Goal: Task Accomplishment & Management: Complete application form

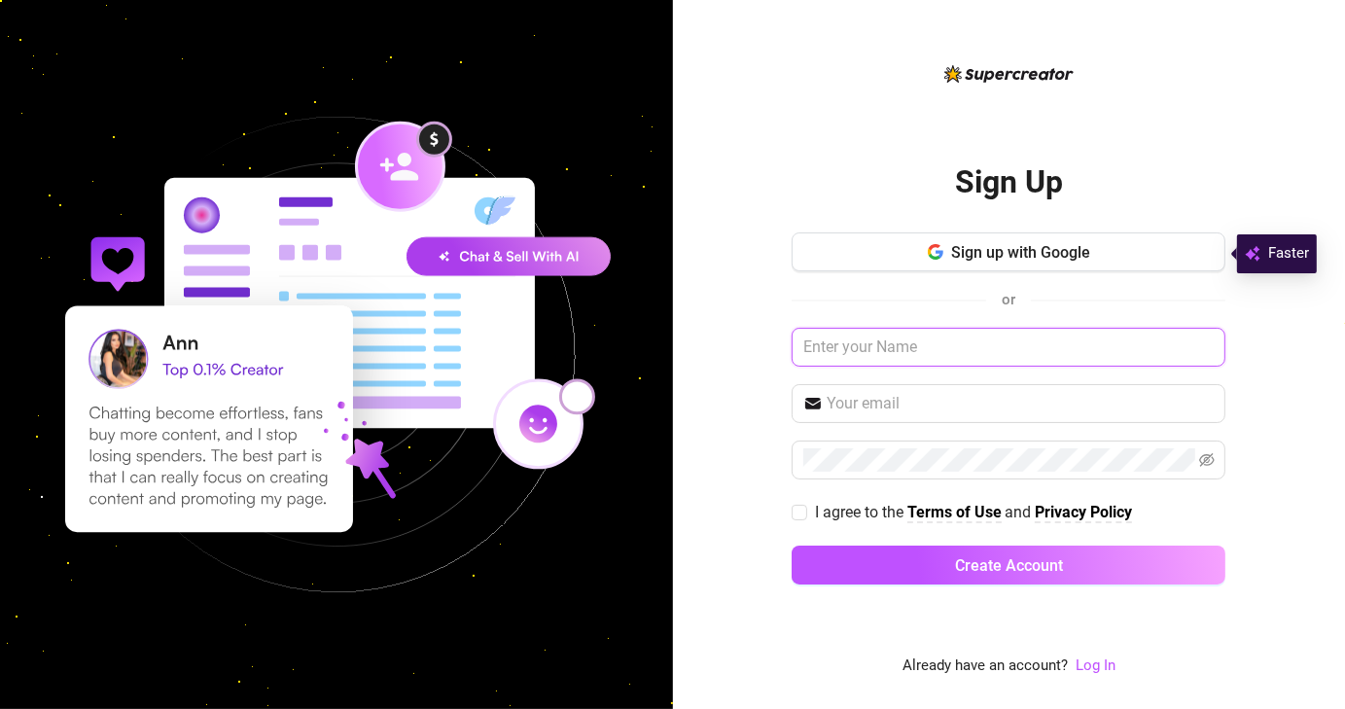
click at [853, 340] on input "text" at bounding box center [1009, 347] width 434 height 39
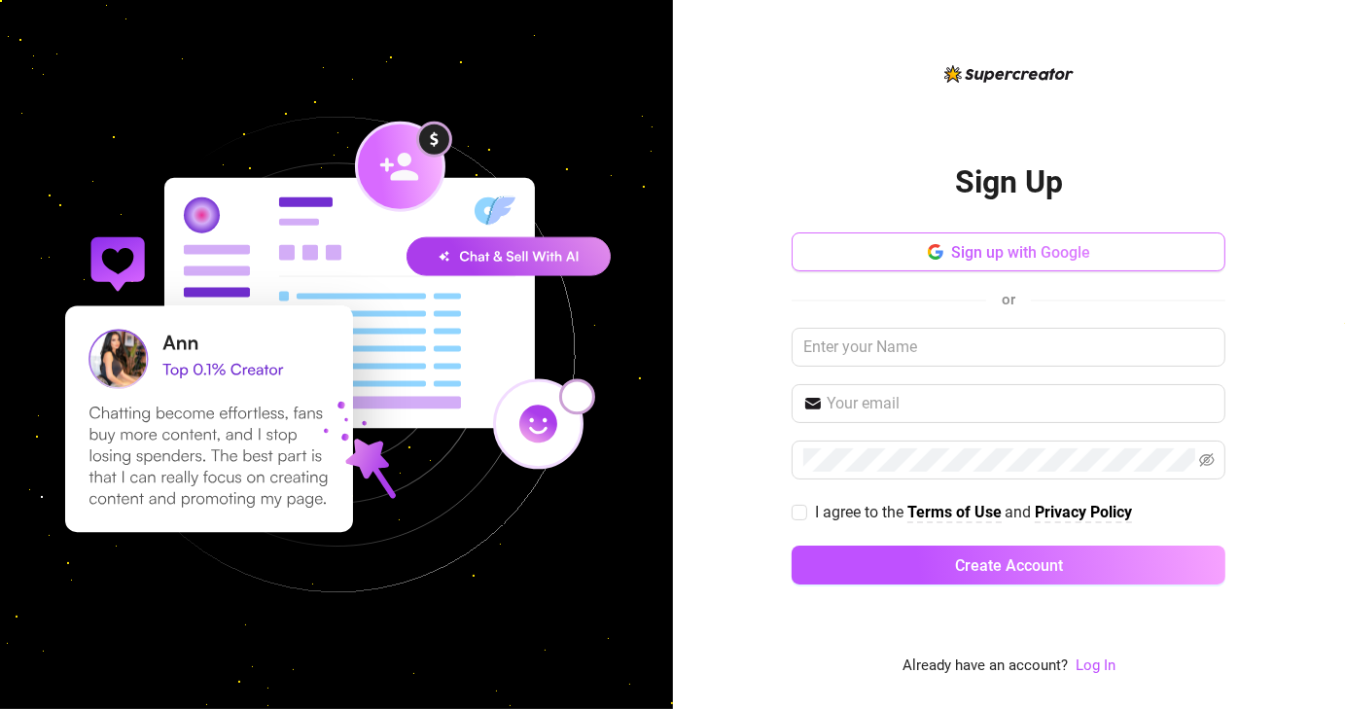
click at [982, 266] on button "Sign up with Google" at bounding box center [1009, 252] width 434 height 39
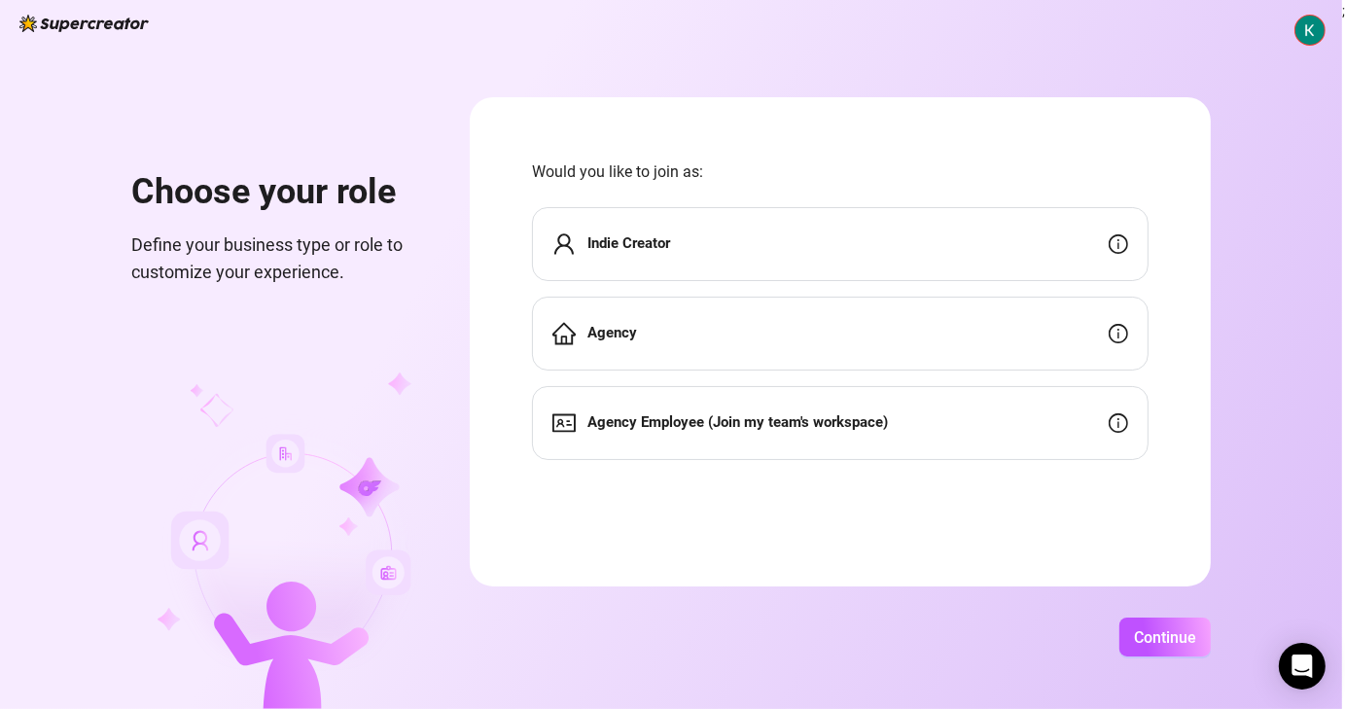
click at [887, 247] on div "Indie Creator" at bounding box center [840, 244] width 617 height 74
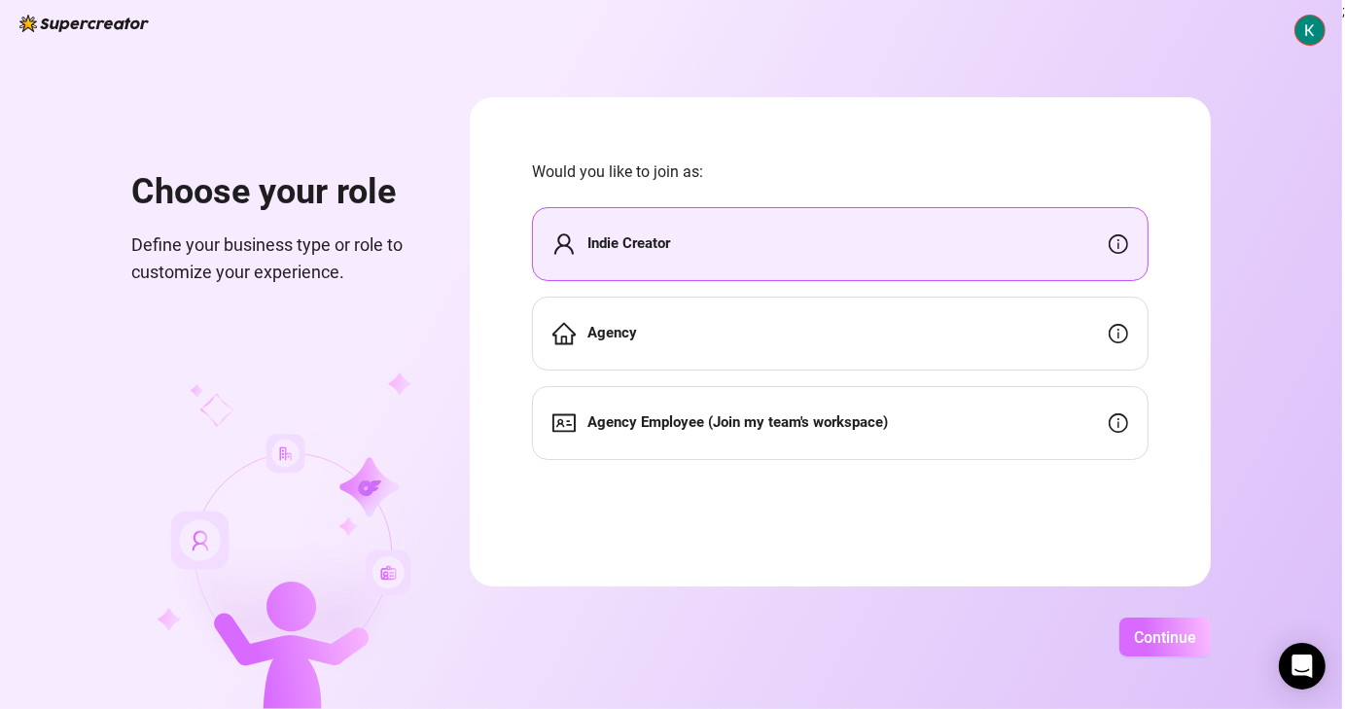
click at [1156, 634] on span "Continue" at bounding box center [1165, 637] width 62 height 18
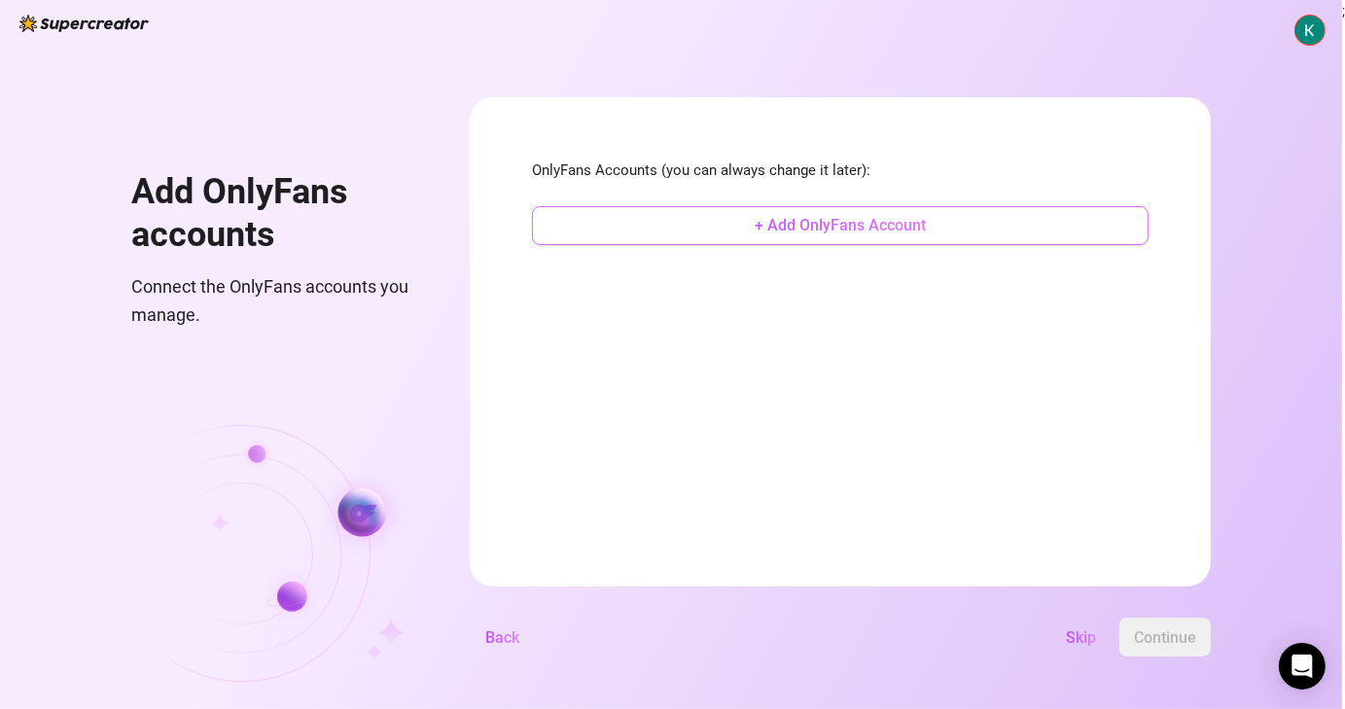
click at [855, 227] on span "+ Add OnlyFans Account" at bounding box center [840, 225] width 171 height 18
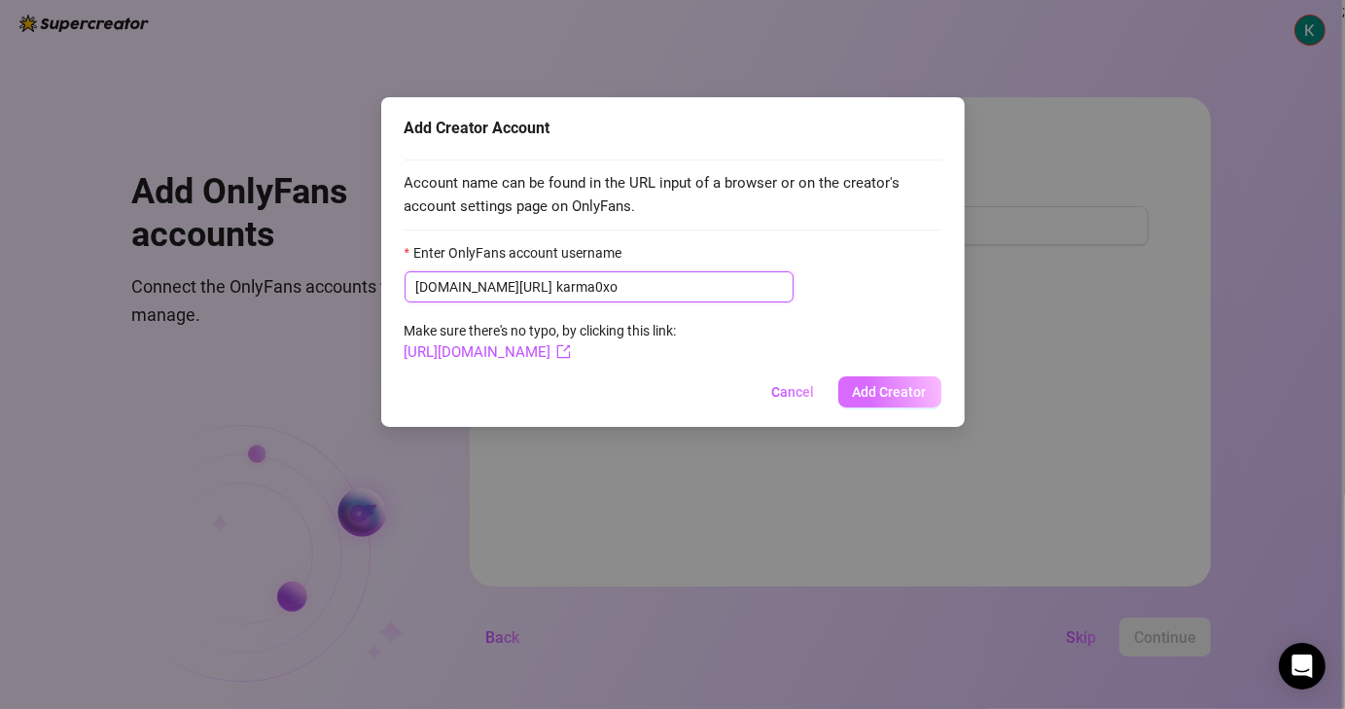
type input "karma0xo"
click at [933, 388] on button "Add Creator" at bounding box center [890, 391] width 103 height 31
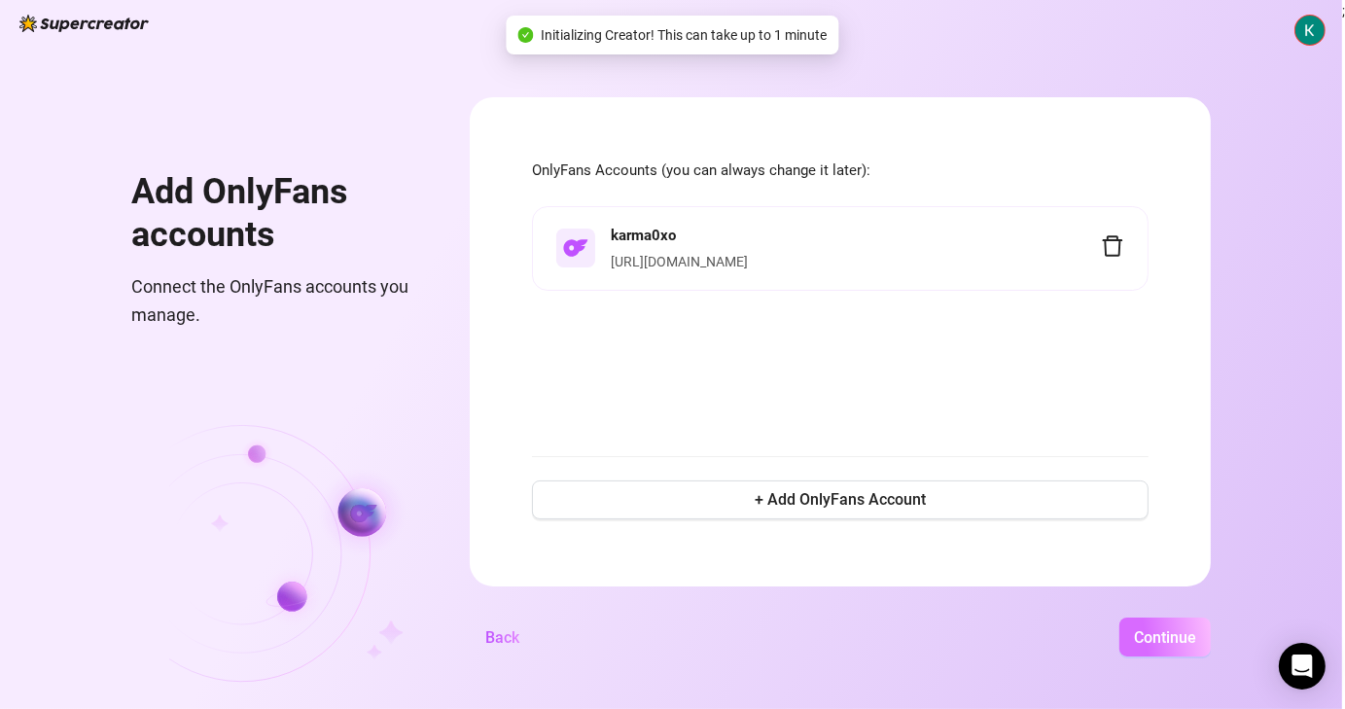
click at [1149, 641] on span "Continue" at bounding box center [1165, 637] width 62 height 18
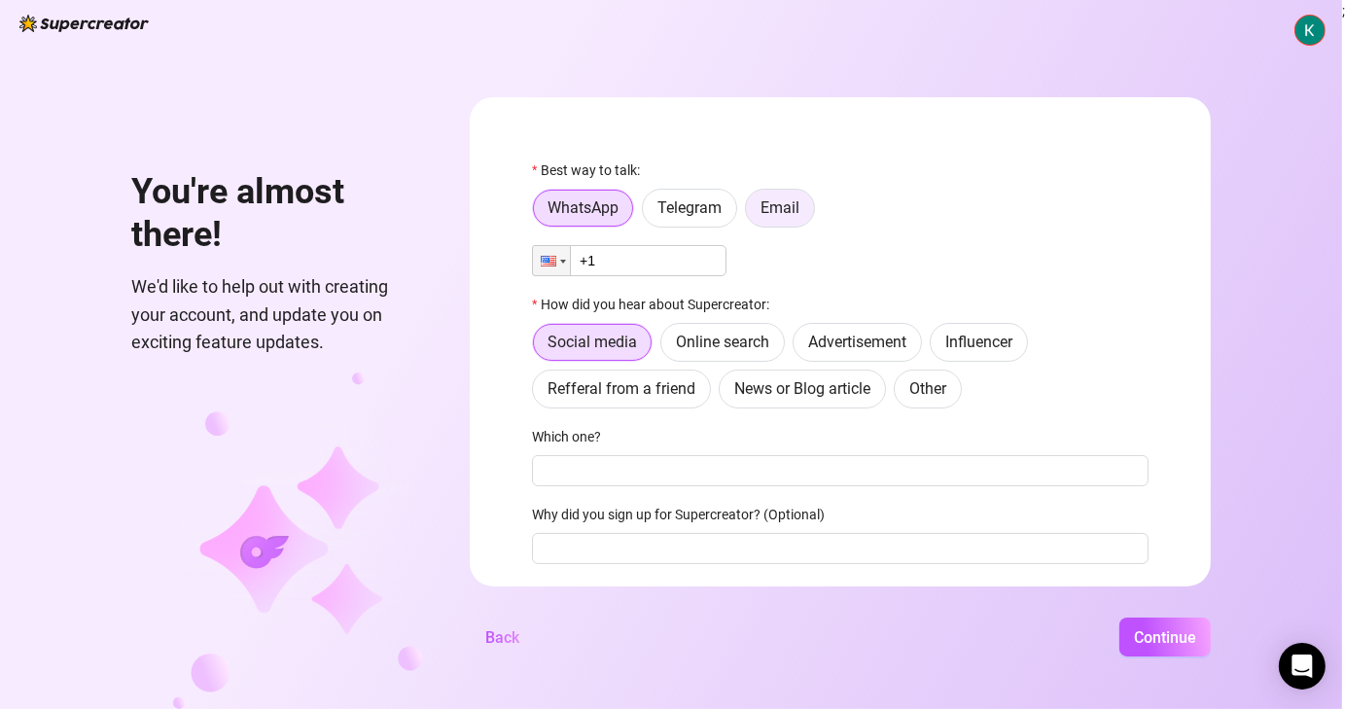
click at [781, 209] on span "Email" at bounding box center [780, 207] width 39 height 18
click at [751, 213] on input "Email" at bounding box center [751, 213] width 0 height 0
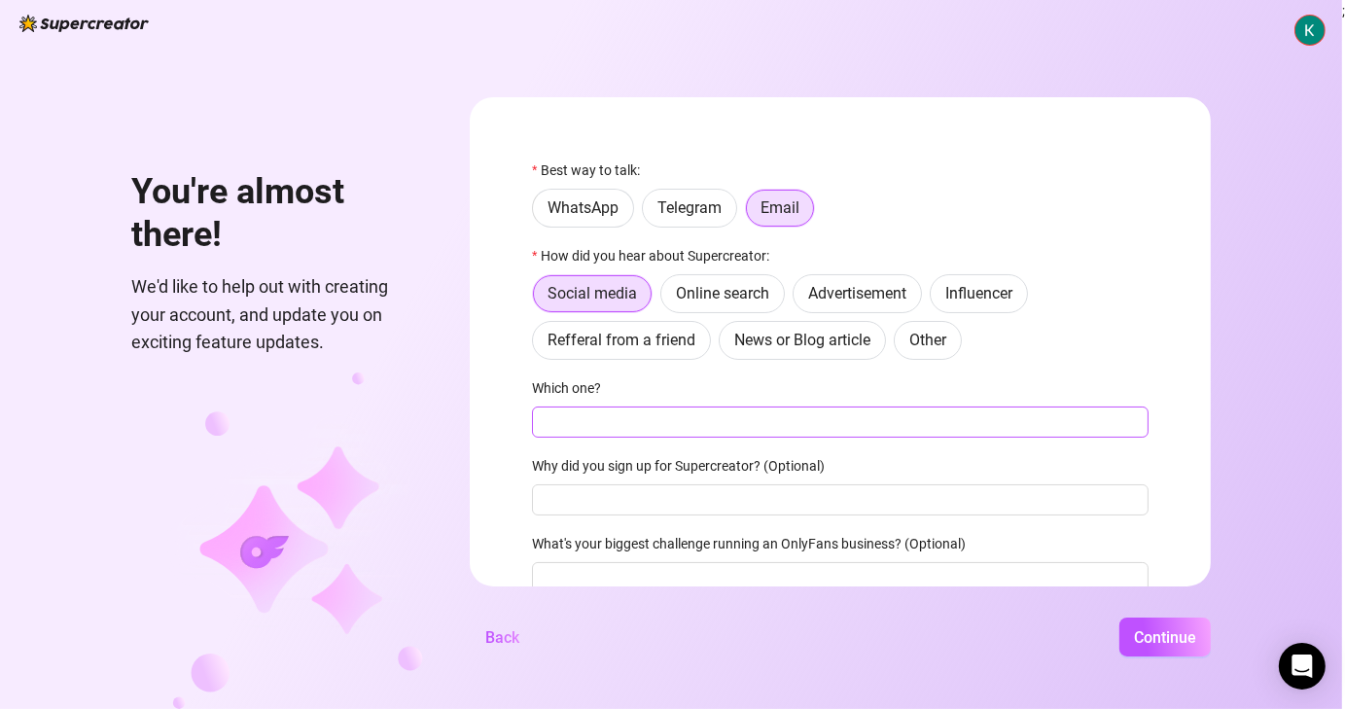
scroll to position [87, 0]
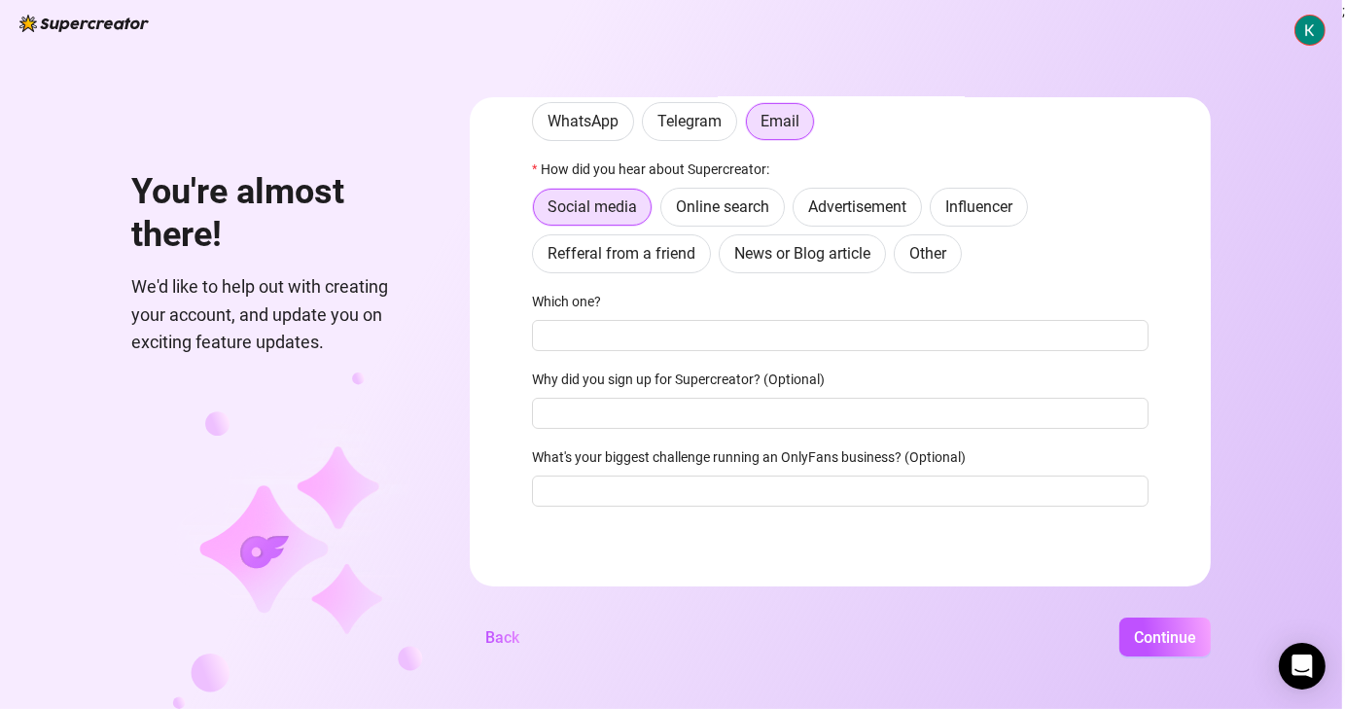
click at [1180, 659] on div "You're almost there! We'd like to help out with creating your account, and upda…" at bounding box center [671, 354] width 1342 height 709
click at [1176, 651] on button "Continue" at bounding box center [1165, 637] width 91 height 39
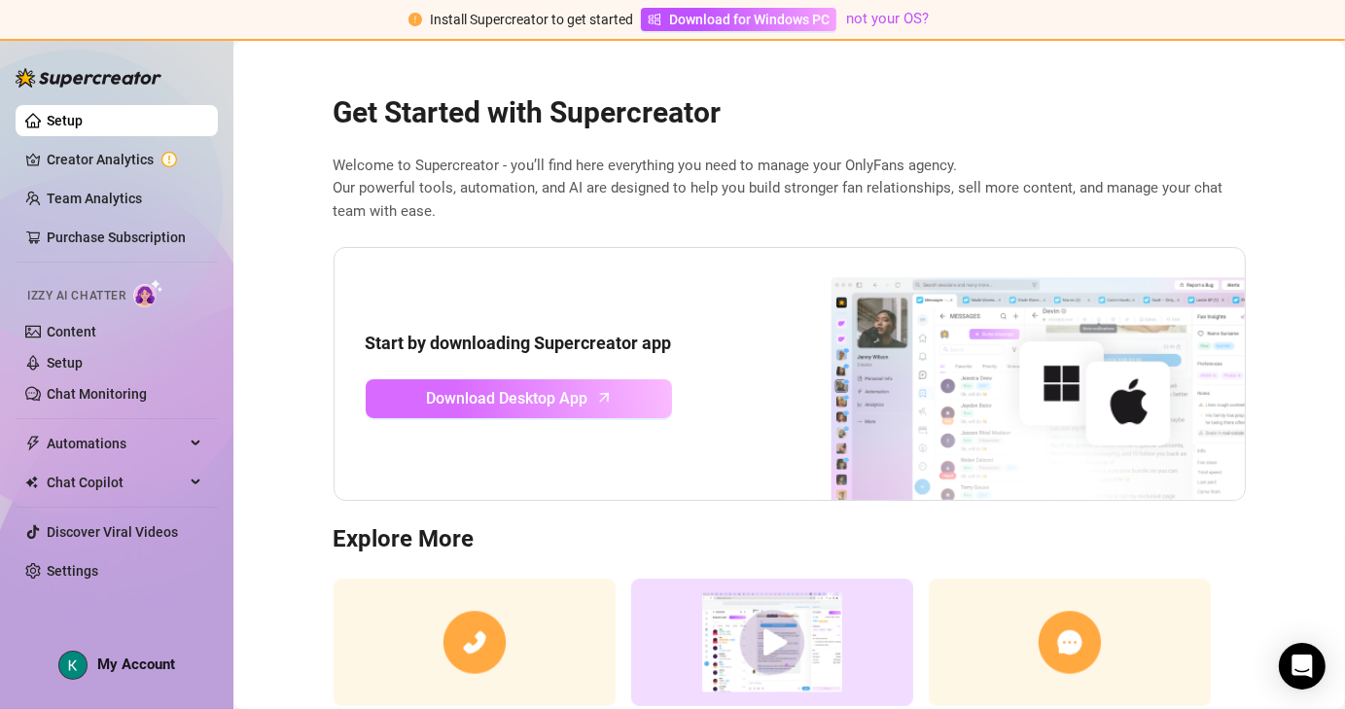
click at [615, 379] on link "Download Desktop App" at bounding box center [519, 398] width 306 height 39
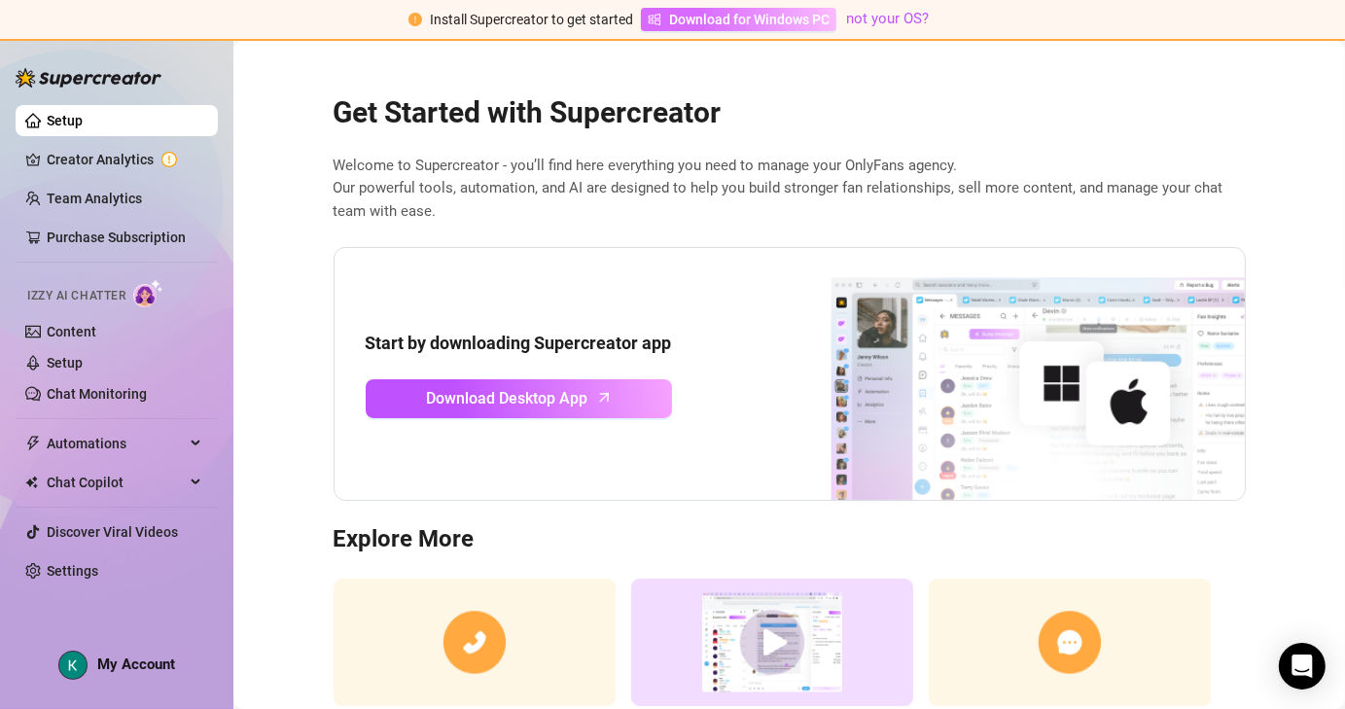
click at [770, 18] on span "Download for Windows PC" at bounding box center [749, 19] width 161 height 21
